Goal: Information Seeking & Learning: Learn about a topic

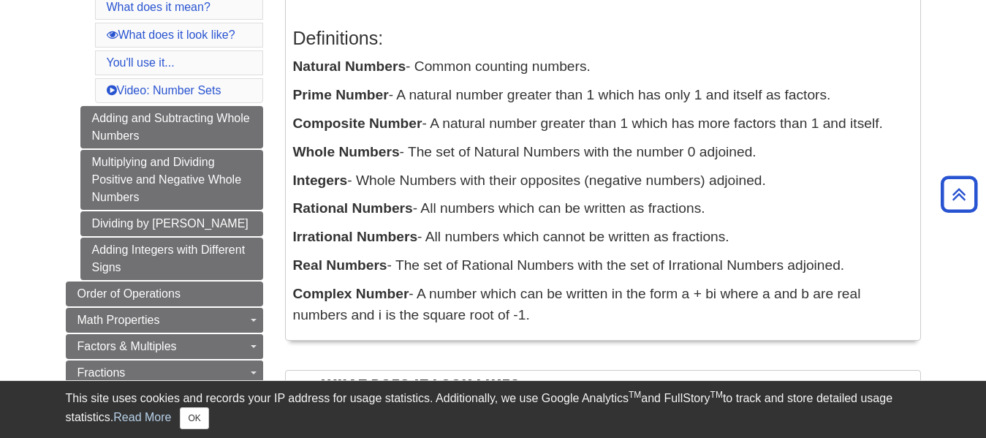
scroll to position [295, 0]
drag, startPoint x: 292, startPoint y: 67, endPoint x: 774, endPoint y: 178, distance: 494.3
click at [774, 178] on div "Definitions: Natural Numbers - Common counting numbers. Prime Number - A natura…" at bounding box center [603, 171] width 620 height 319
copy div "Natural Numbers - Common counting numbers. Prime Number - A natural number grea…"
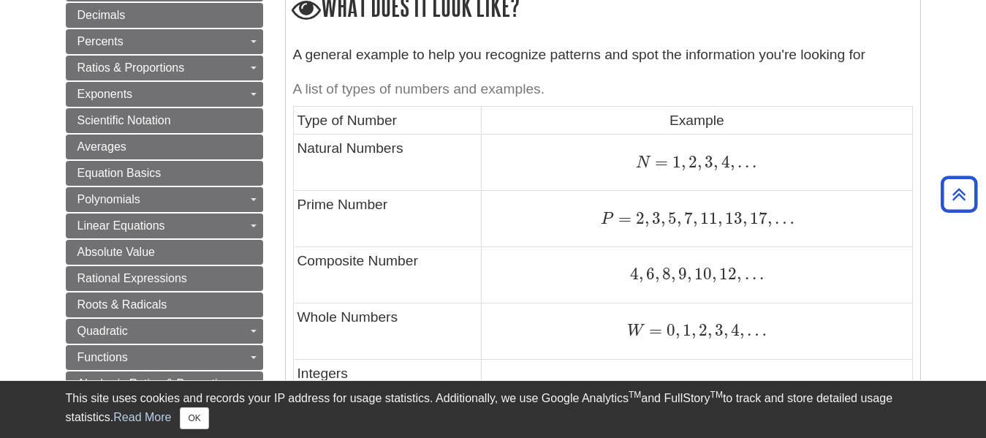
scroll to position [678, 0]
drag, startPoint x: 638, startPoint y: 163, endPoint x: 778, endPoint y: 164, distance: 140.3
click at [778, 164] on div "N = 1 , 2 , 3 , 4 , . . . N = 1 , 2 , 3 , 4 , . . ." at bounding box center [696, 162] width 422 height 20
copy span "N = 1 , 2 , 3 , 4 , . . ."
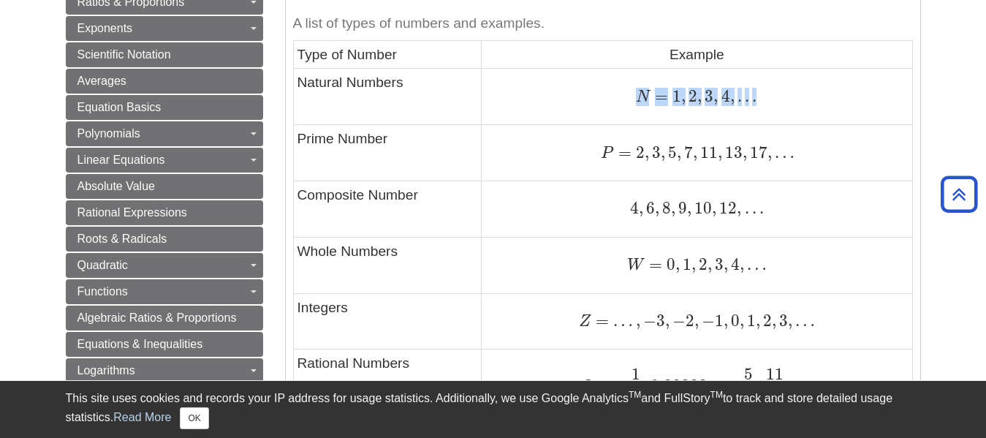
scroll to position [744, 0]
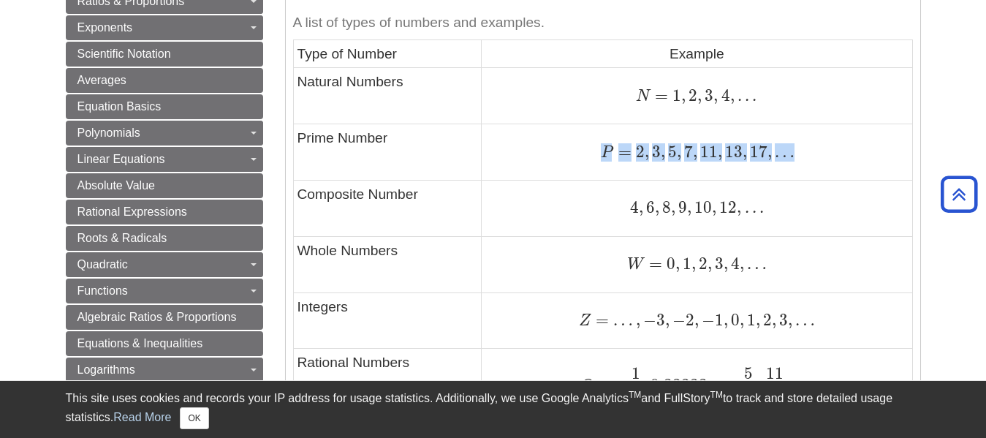
drag, startPoint x: 604, startPoint y: 158, endPoint x: 798, endPoint y: 153, distance: 194.5
click at [798, 153] on div "P = 2 , 3 , 5 , 7 , 11 , 13 , 17 , … P = 2 , 3 , 5 , 7 , 11 , 13 , 17 , …" at bounding box center [696, 152] width 422 height 20
copy span "P = 2 , 3 , 5 , 7 , 11 , 13 , 17 , …"
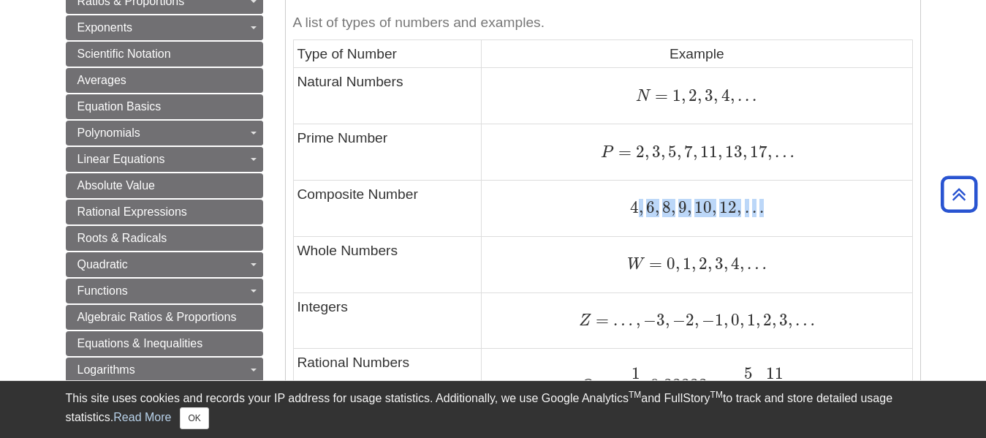
drag, startPoint x: 635, startPoint y: 208, endPoint x: 750, endPoint y: 224, distance: 116.0
click at [750, 224] on td "4 , 6 , 8 , 9 , 10 , 12 , . . . 4 , 6 , 8 , 9 , 10 , 12 , . . ." at bounding box center [697, 209] width 431 height 56
click at [628, 204] on div "4 , 6 , 8 , 9 , 10 , 12 , . . . 4 , 6 , 8 , 9 , 10 , 12 , . . ." at bounding box center [696, 208] width 422 height 20
drag, startPoint x: 629, startPoint y: 204, endPoint x: 775, endPoint y: 211, distance: 146.3
click at [775, 211] on div "4 , 6 , 8 , 9 , 10 , 12 , . . . 4 , 6 , 8 , 9 , 10 , 12 , . . ." at bounding box center [696, 208] width 422 height 20
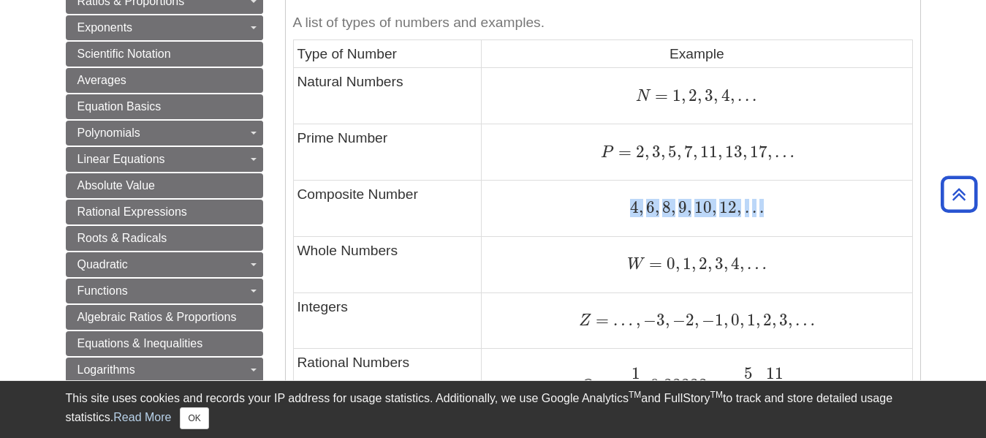
copy span "4 , 6 , 8 , 9 , 10 , 12 , . . ."
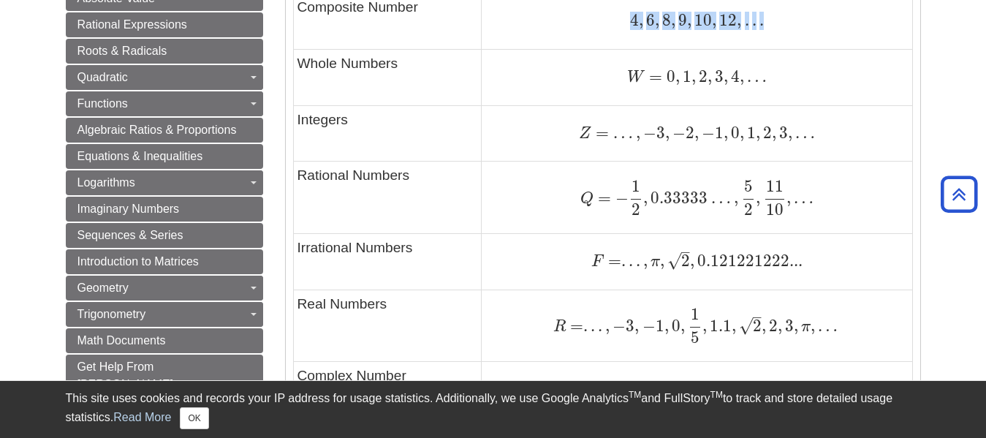
scroll to position [929, 0]
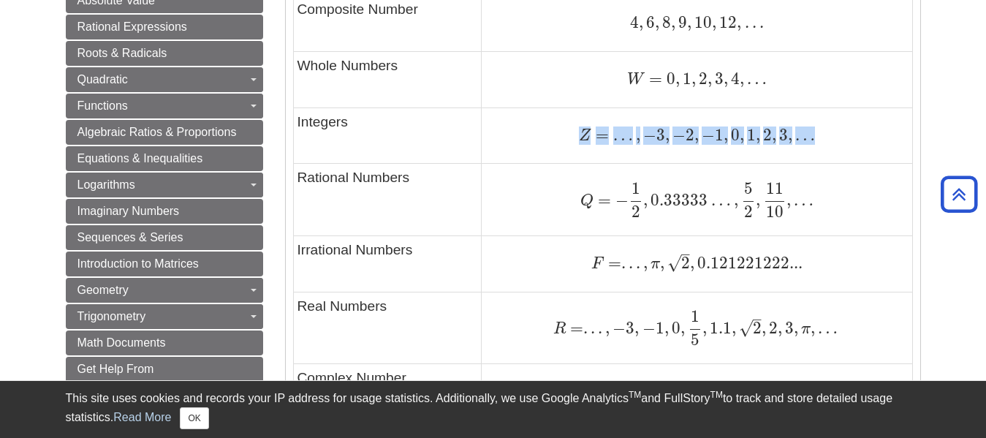
drag, startPoint x: 582, startPoint y: 134, endPoint x: 826, endPoint y: 134, distance: 244.1
click at [826, 134] on div "Z = … , − 3 , − 2 , − 1 , 0 , 1 , 2 , 3 , … Z = … , − 3 , − 2 , − 1 , 0 , 1 , 2…" at bounding box center [696, 136] width 422 height 20
copy span "Z = … , − 3 , − 2 , − 1 , 0 , 1 , 2 , 3 , …"
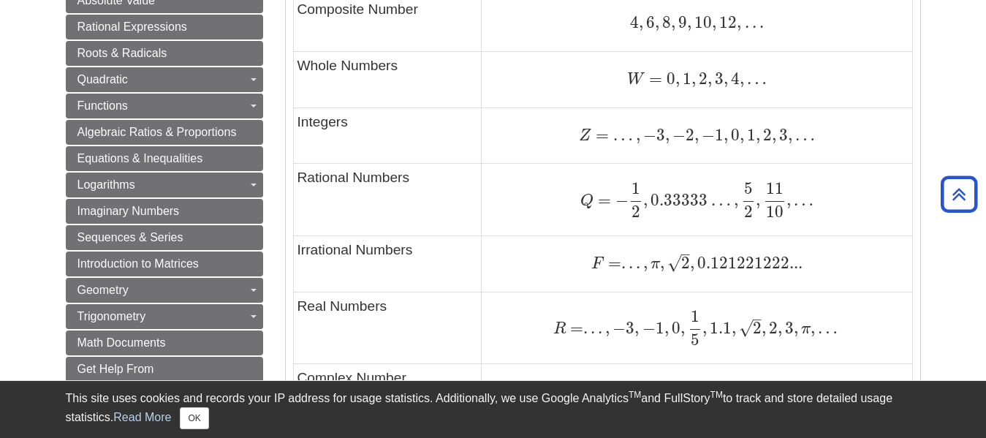
click at [559, 175] on td "Q = − 1 2 , 0.33333 … , 5 2 , 11 10 , … Q = − 1 2 , 0.33333 … , 5 2 , 11 10 , …" at bounding box center [697, 200] width 431 height 72
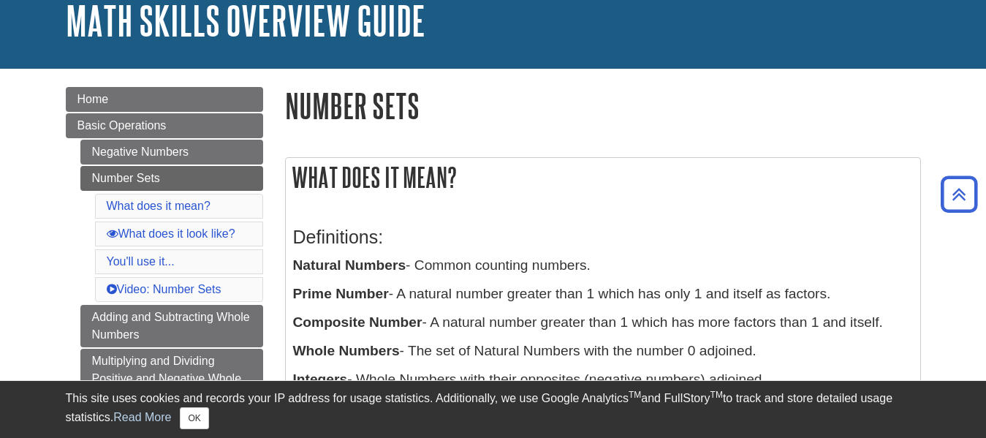
scroll to position [0, 0]
